Goal: Information Seeking & Learning: Learn about a topic

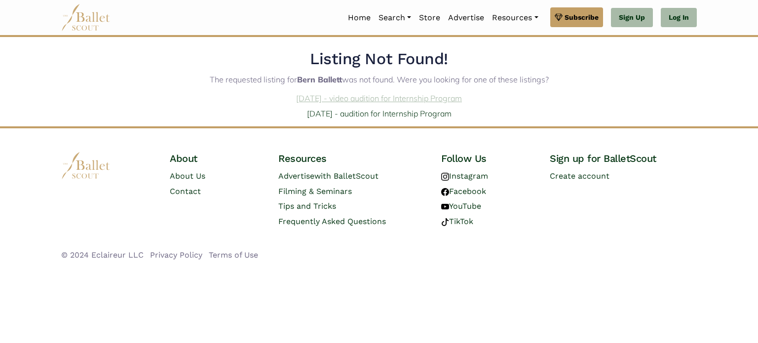
click at [409, 99] on link "[DATE] - video audition for Internship Program" at bounding box center [379, 98] width 166 height 10
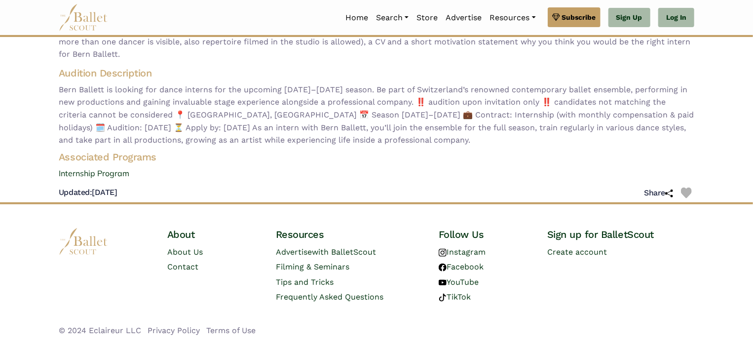
scroll to position [118, 0]
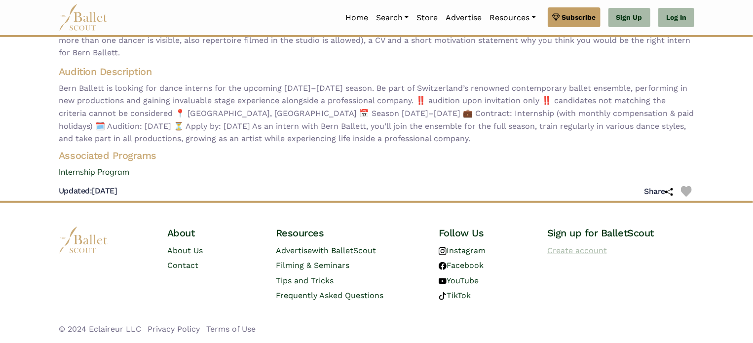
click at [579, 252] on link "Create account" at bounding box center [577, 250] width 60 height 9
click at [119, 174] on link "Internship Program" at bounding box center [376, 172] width 651 height 13
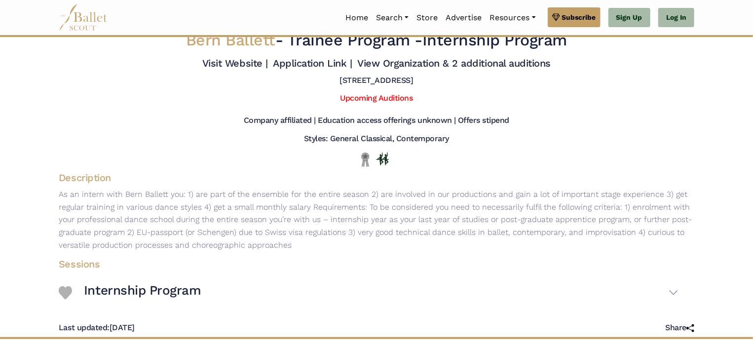
scroll to position [8, 0]
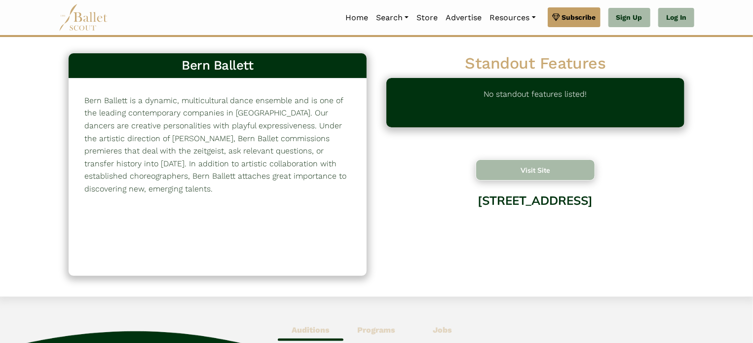
click at [498, 180] on button "Visit Site" at bounding box center [535, 169] width 119 height 21
